Goal: Information Seeking & Learning: Learn about a topic

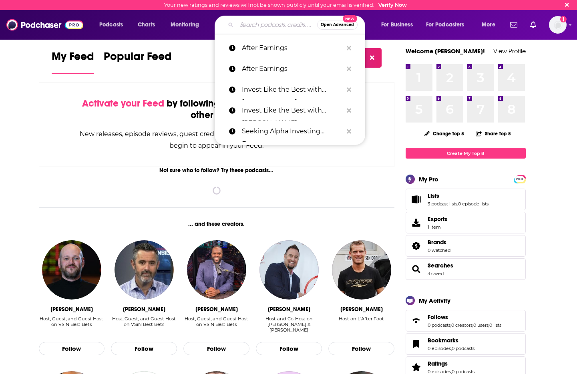
click at [256, 27] on input "Search podcasts, credits, & more..." at bounding box center [277, 24] width 81 height 13
paste input "The [PERSON_NAME] Show"
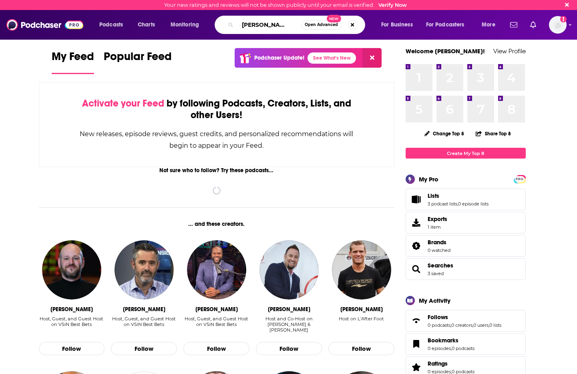
type input "The [PERSON_NAME] Show"
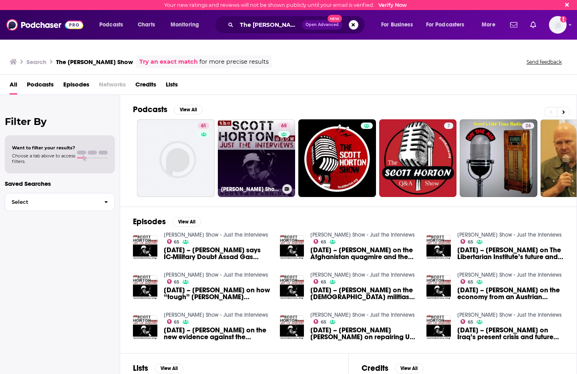
click at [245, 146] on link "65 [PERSON_NAME] Show - Just the Interviews" at bounding box center [257, 158] width 78 height 78
